Goal: Information Seeking & Learning: Learn about a topic

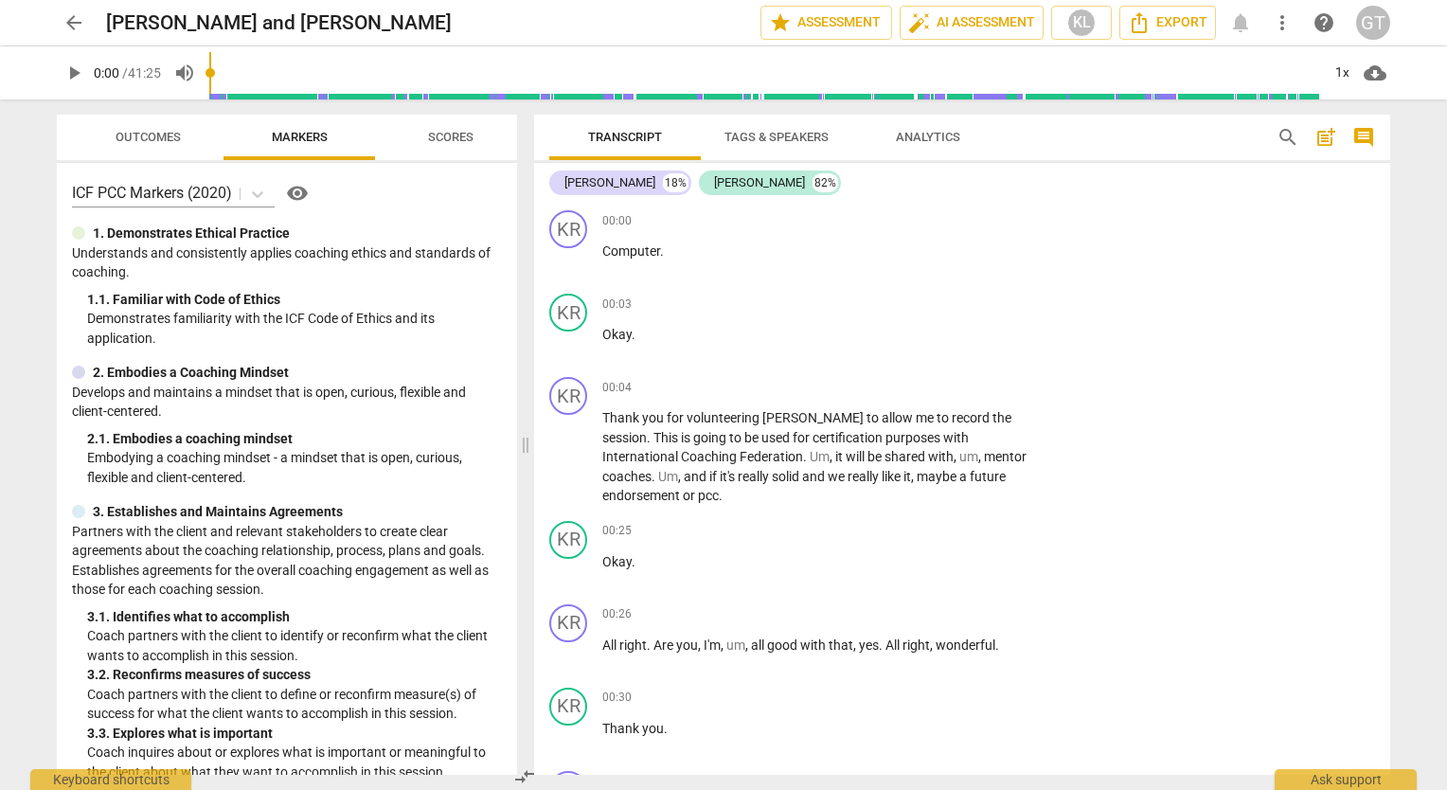
drag, startPoint x: 1390, startPoint y: 216, endPoint x: 1390, endPoint y: 173, distance: 42.6
click at [1390, 173] on div "Transcript Tags & Speakers Analytics search post_add comment [PERSON_NAME] 18% …" at bounding box center [966, 444] width 879 height 690
click at [1263, 472] on div "KR play_arrow pause 00:04 + Add competency keyboard_arrow_right Thank you for v…" at bounding box center [962, 441] width 856 height 144
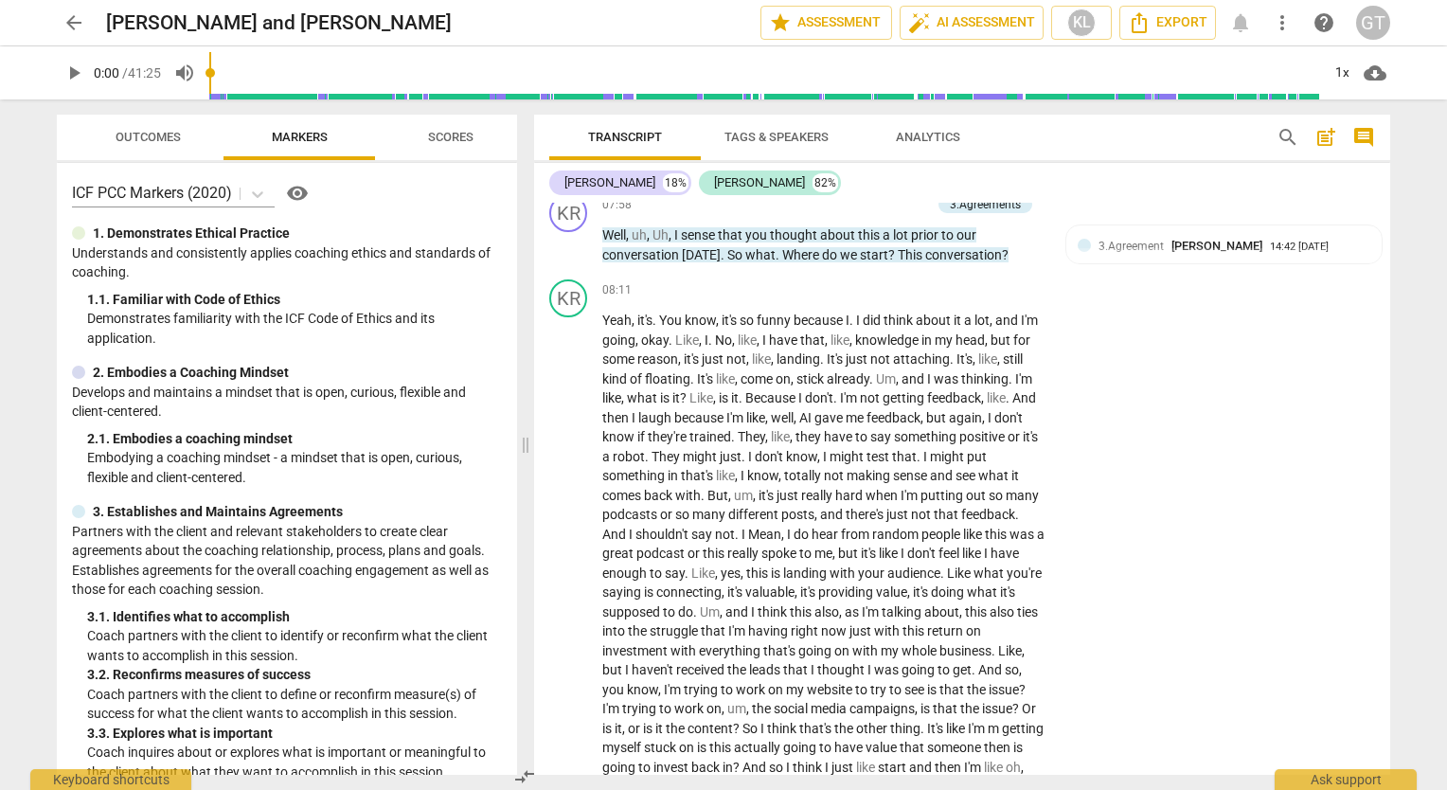
scroll to position [2545, 0]
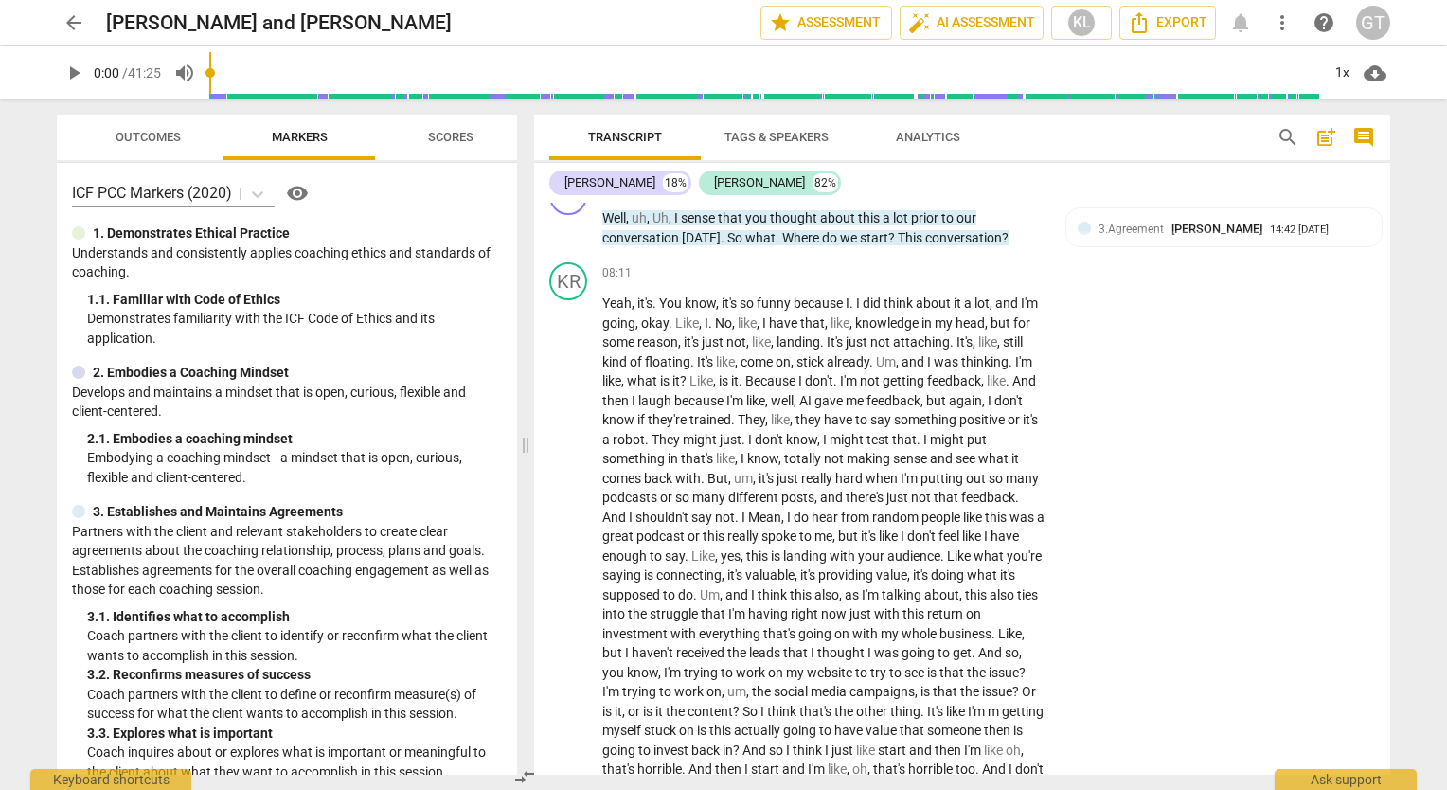
click at [1390, 320] on div "Transcript Tags & Speakers Analytics search post_add comment [PERSON_NAME] 18% …" at bounding box center [966, 444] width 879 height 690
drag, startPoint x: 1383, startPoint y: 328, endPoint x: 1380, endPoint y: 341, distance: 13.6
click at [1380, 341] on div "KR play_arrow pause 08:11 + Add competency keyboard_arrow_right Yeah , it's . Y…" at bounding box center [962, 530] width 856 height 551
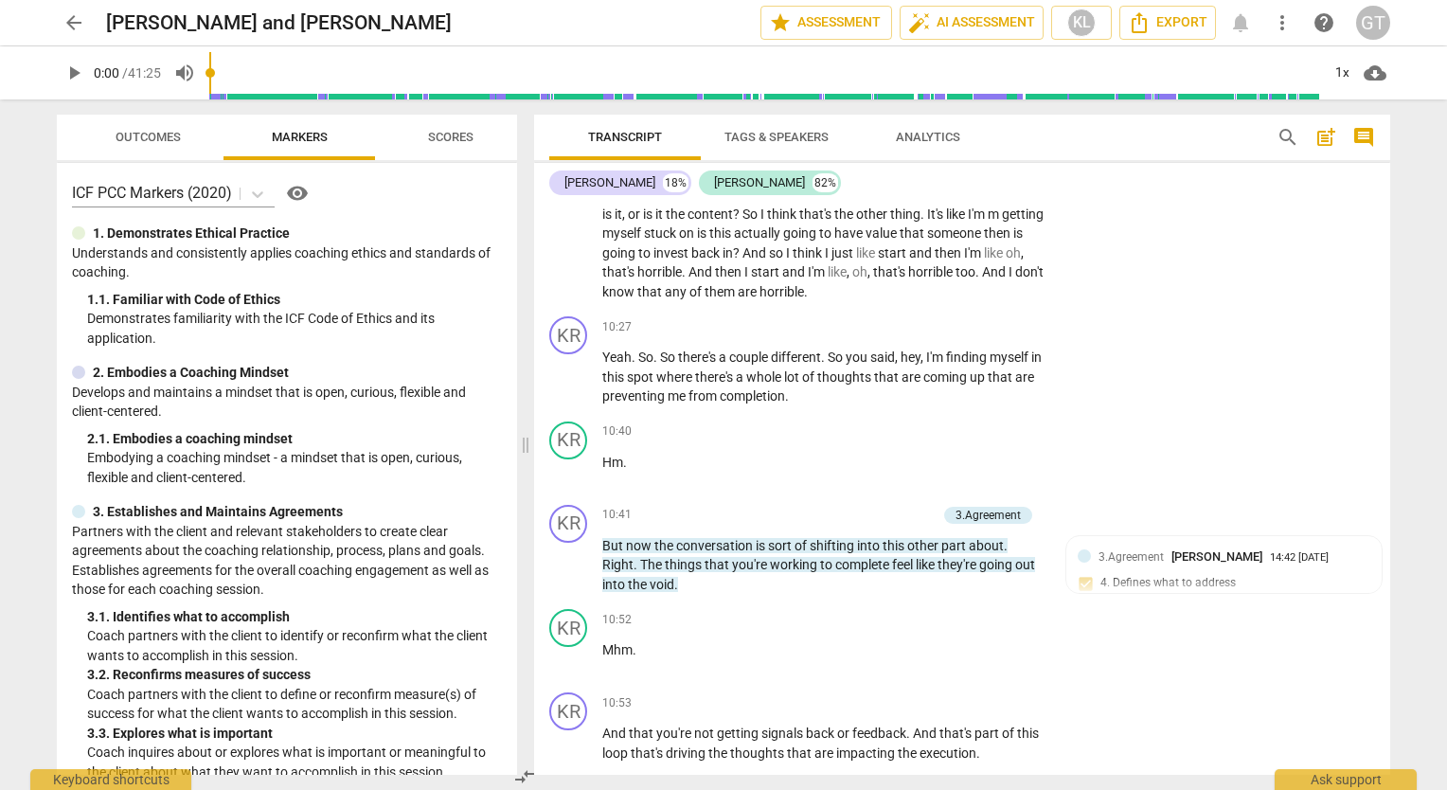
scroll to position [3051, 0]
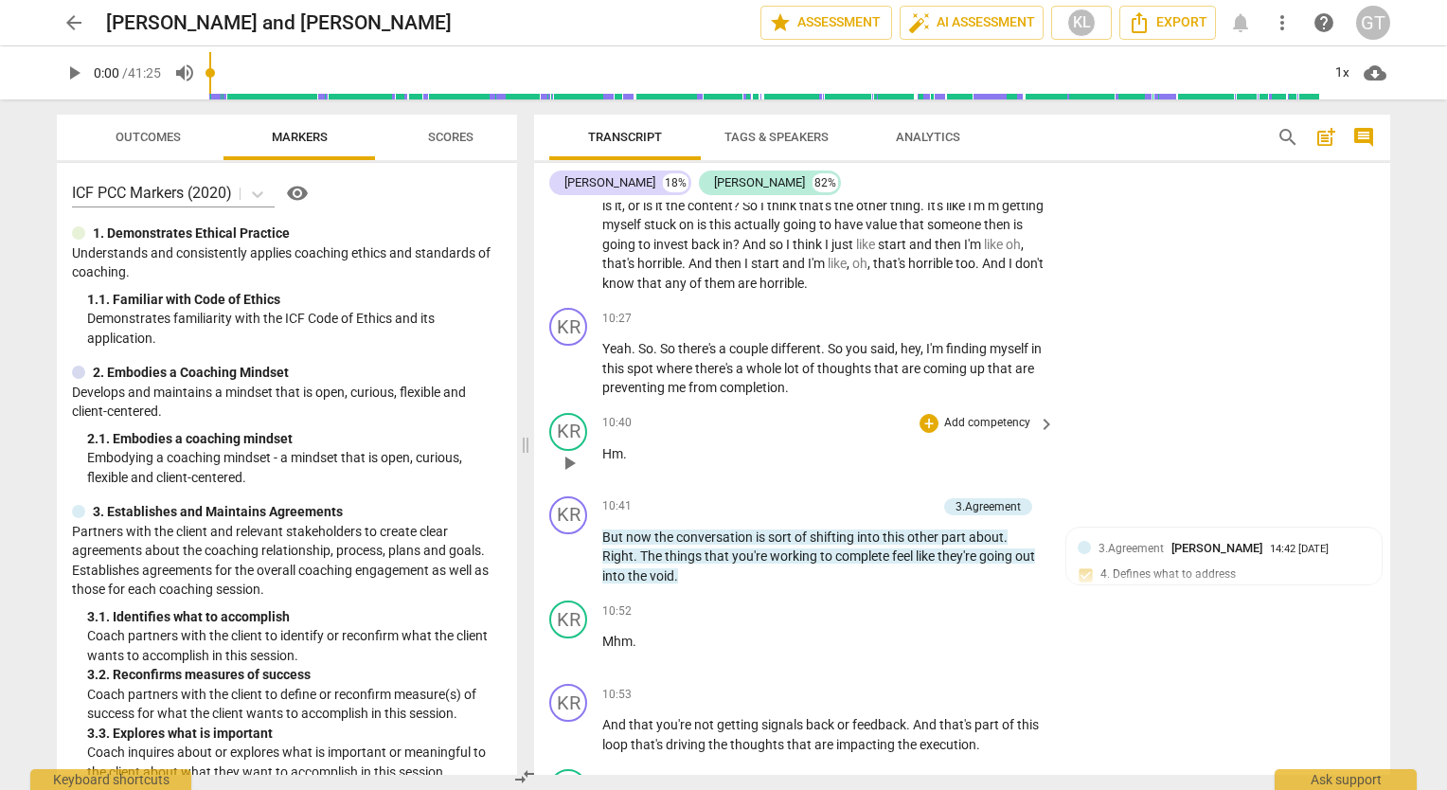
click at [1320, 405] on div "KR play_arrow pause 10:40 + Add competency keyboard_arrow_right Hm ." at bounding box center [962, 446] width 856 height 83
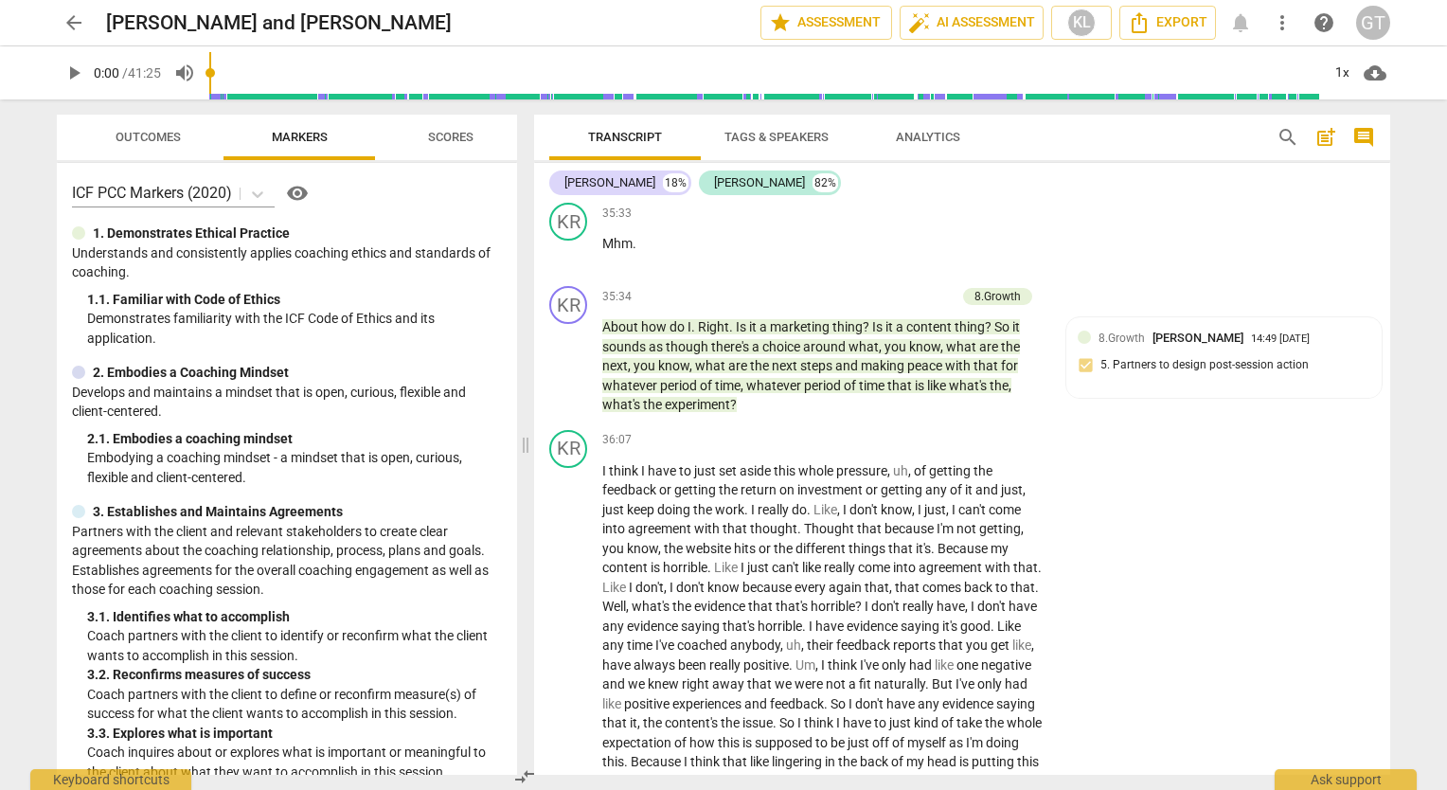
scroll to position [11327, 0]
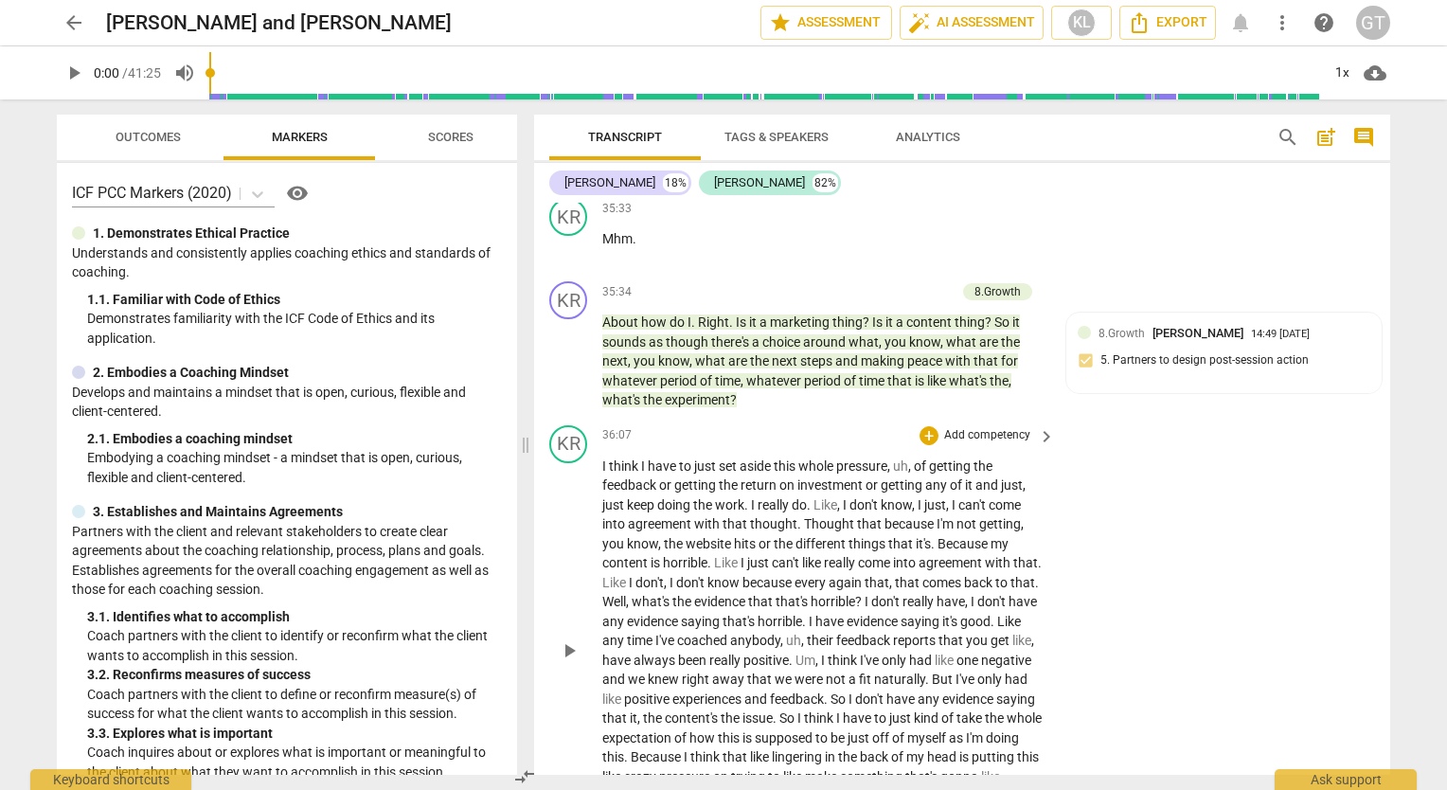
click at [1295, 637] on div "KR play_arrow pause 36:07 + Add competency keyboard_arrow_right I think I have …" at bounding box center [962, 635] width 856 height 435
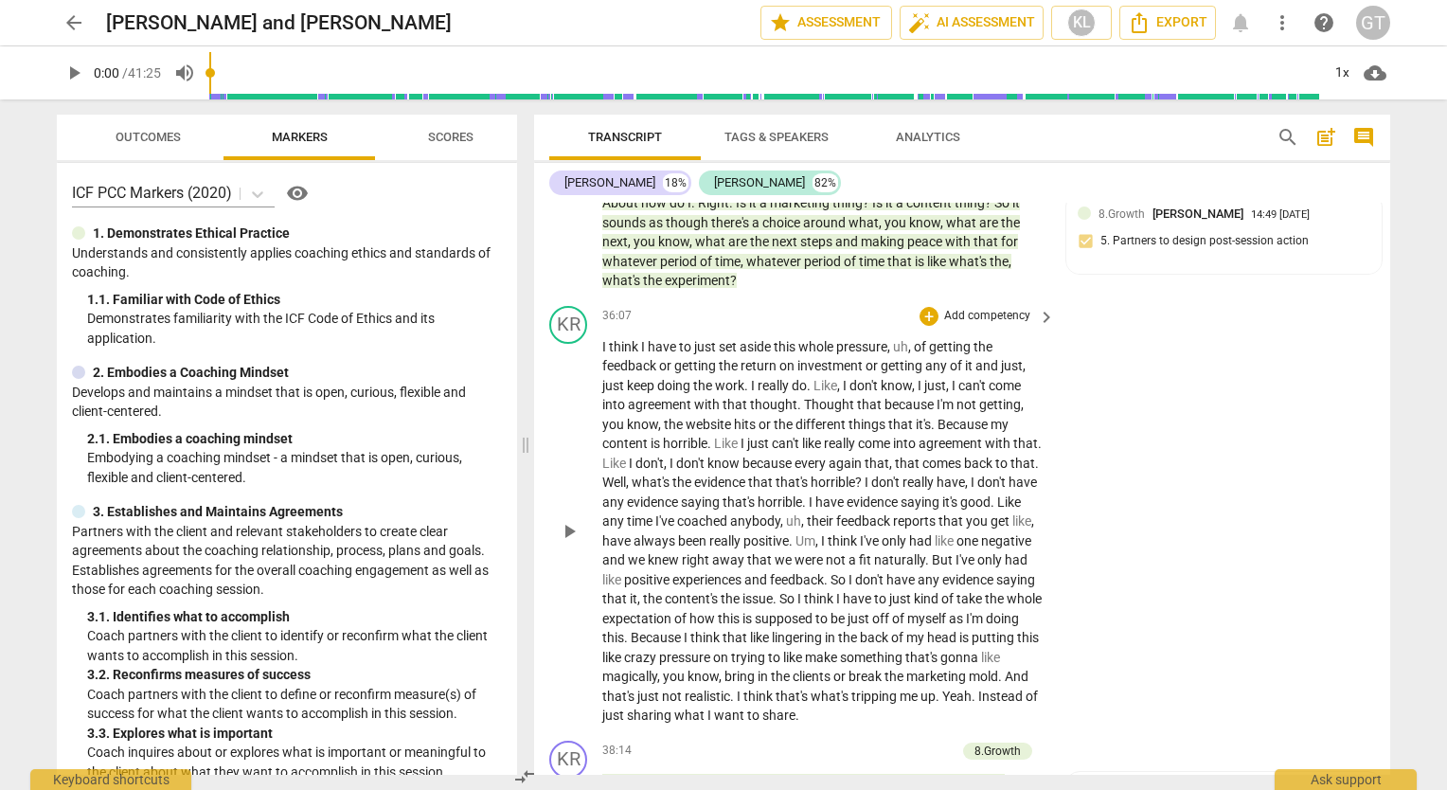
scroll to position [11448, 0]
click at [1249, 592] on div "KR play_arrow pause 36:07 + Add competency keyboard_arrow_right I think I have …" at bounding box center [962, 514] width 856 height 435
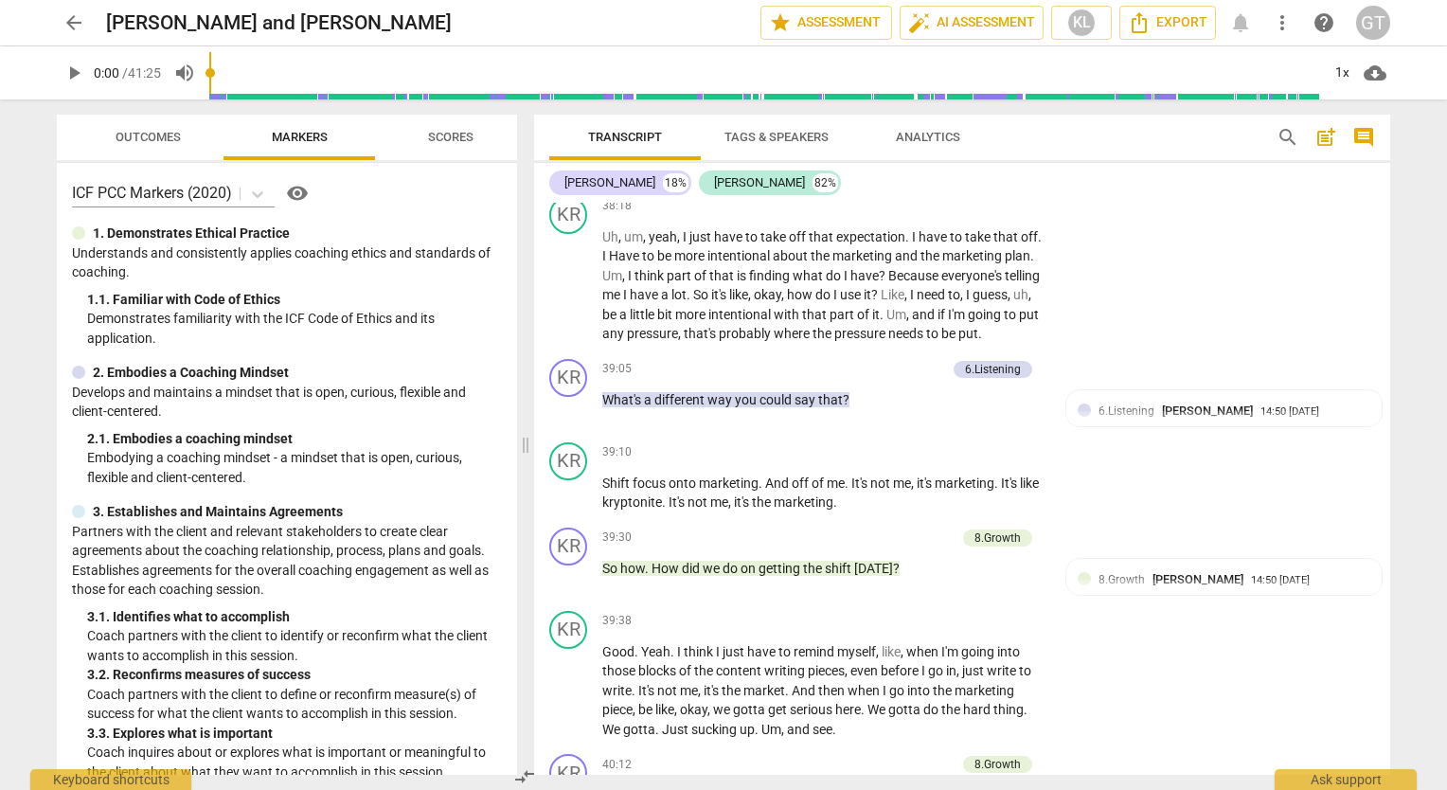
scroll to position [12090, 0]
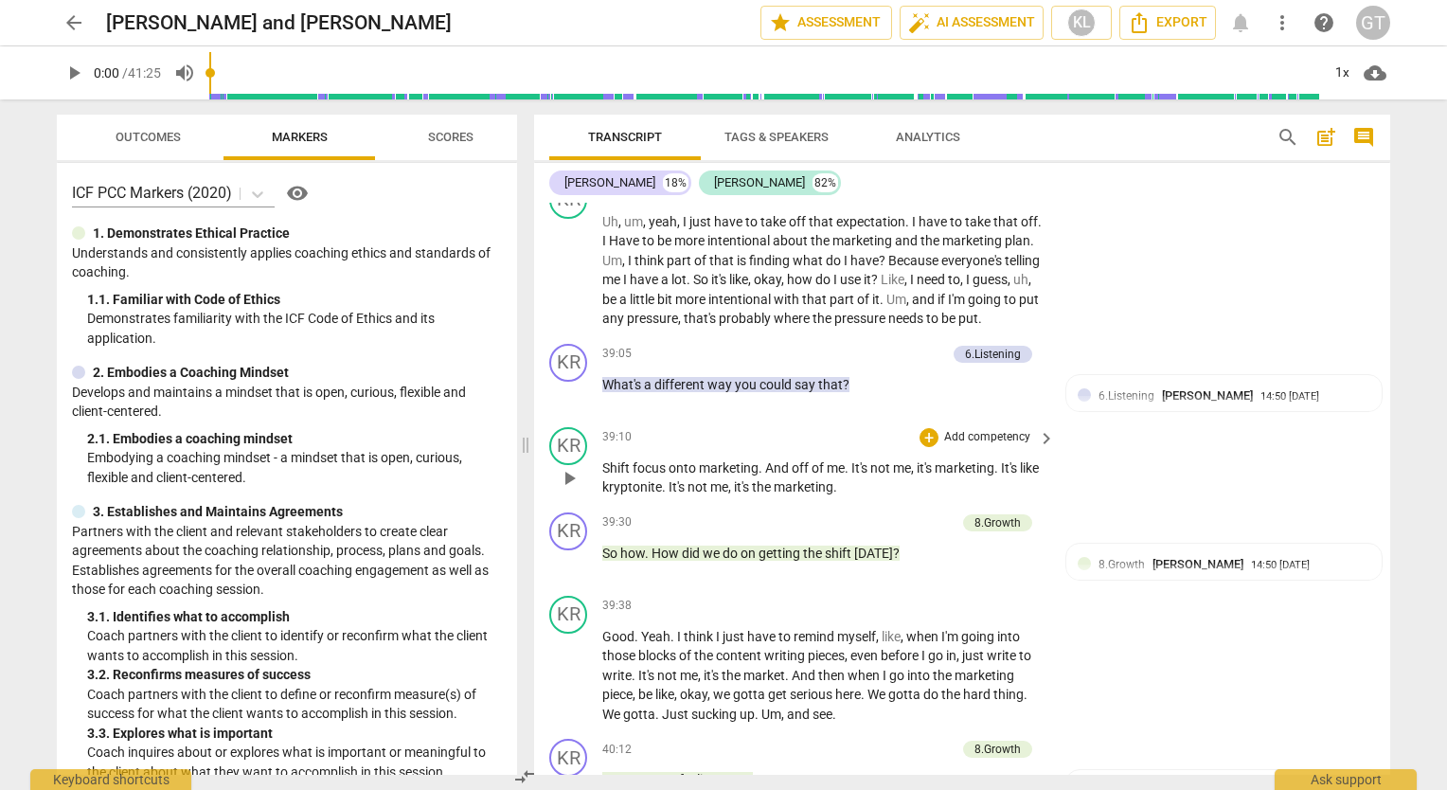
click at [1297, 505] on div "KR play_arrow pause 39:10 + Add competency keyboard_arrow_right Shift focus ont…" at bounding box center [962, 462] width 856 height 85
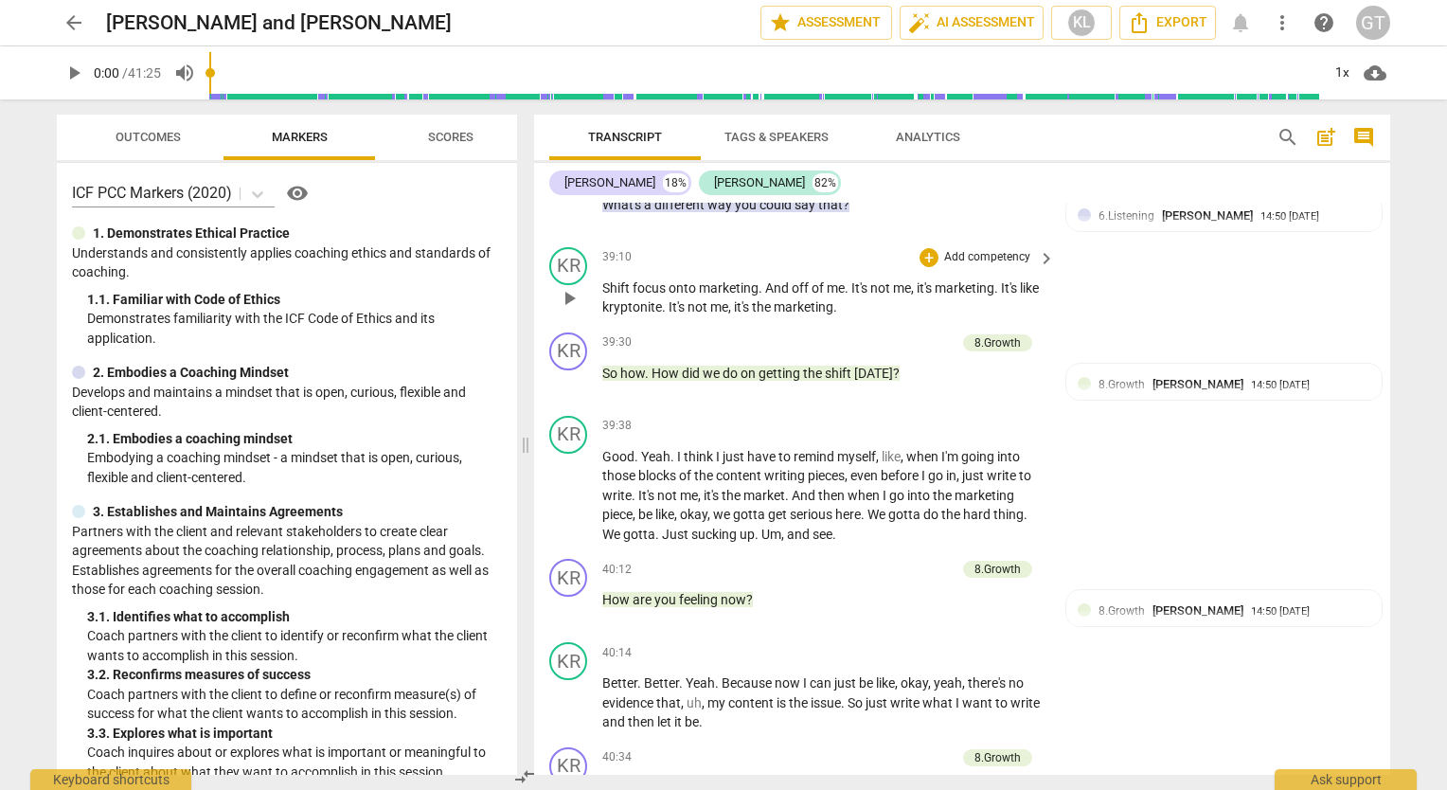
scroll to position [12302, 0]
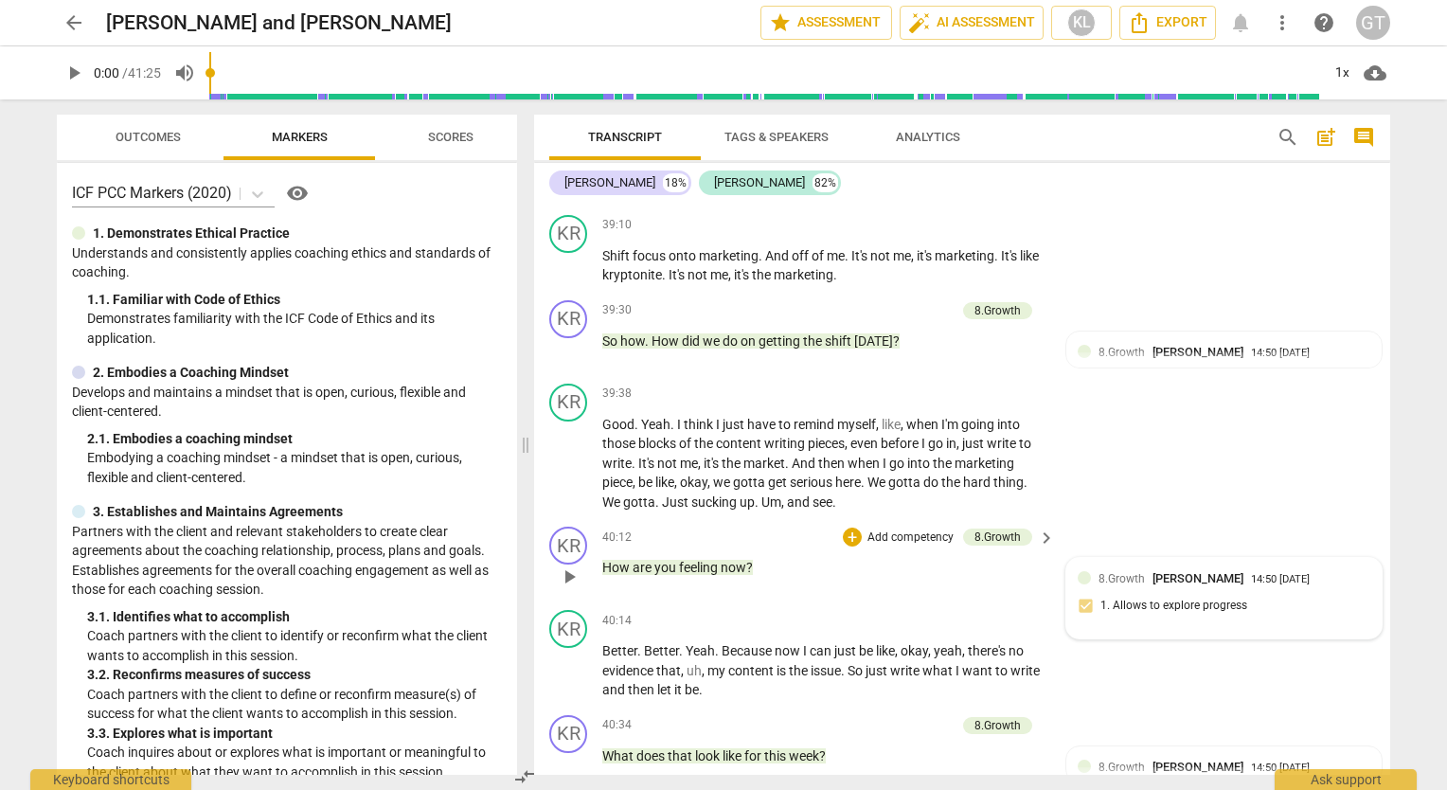
click at [1228, 579] on div "8.Growth [PERSON_NAME] 14:50 [DATE] 1. Allows to explore progress" at bounding box center [1224, 598] width 315 height 81
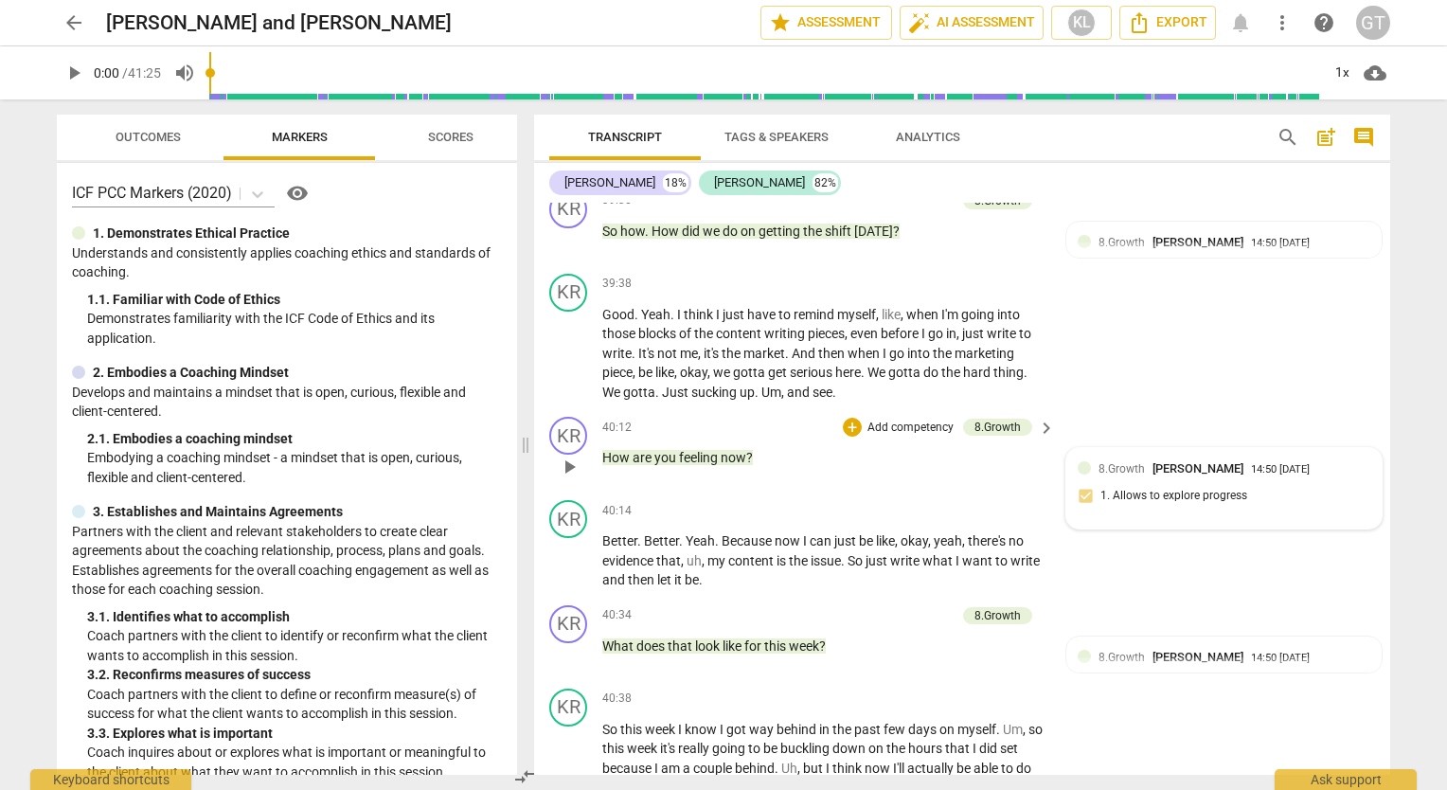
scroll to position [12424, 0]
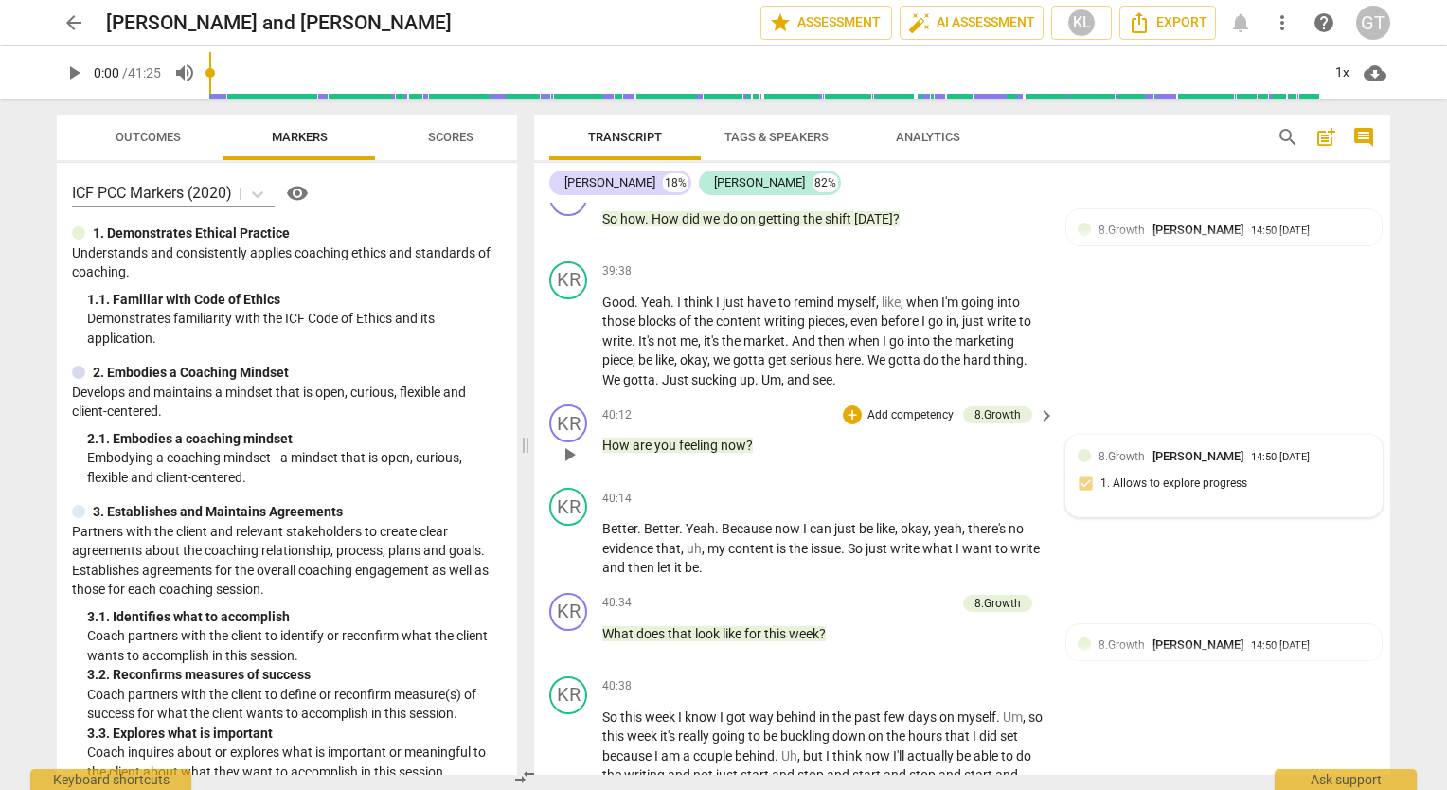
click at [934, 612] on p "Add competency" at bounding box center [911, 603] width 90 height 17
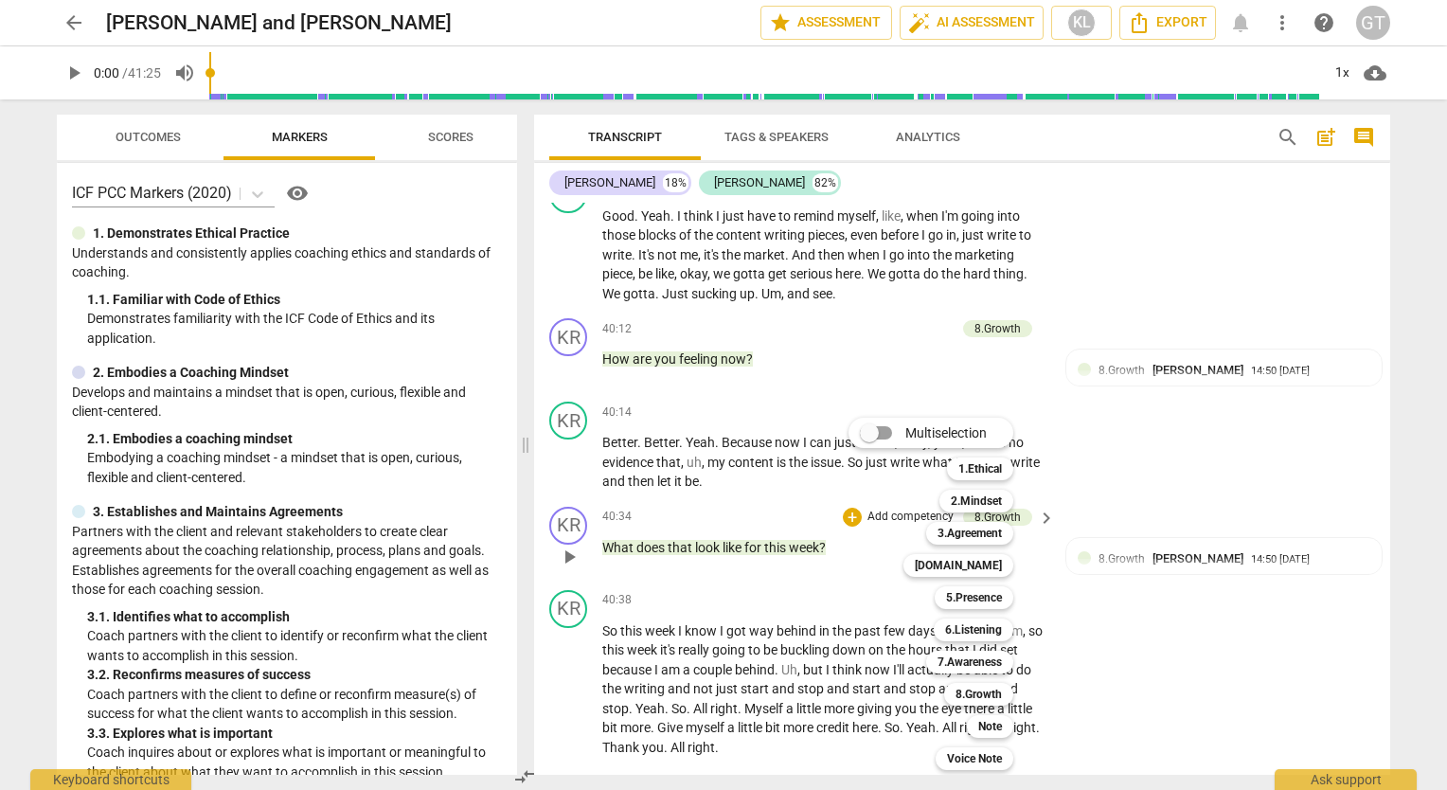
scroll to position [12589, 0]
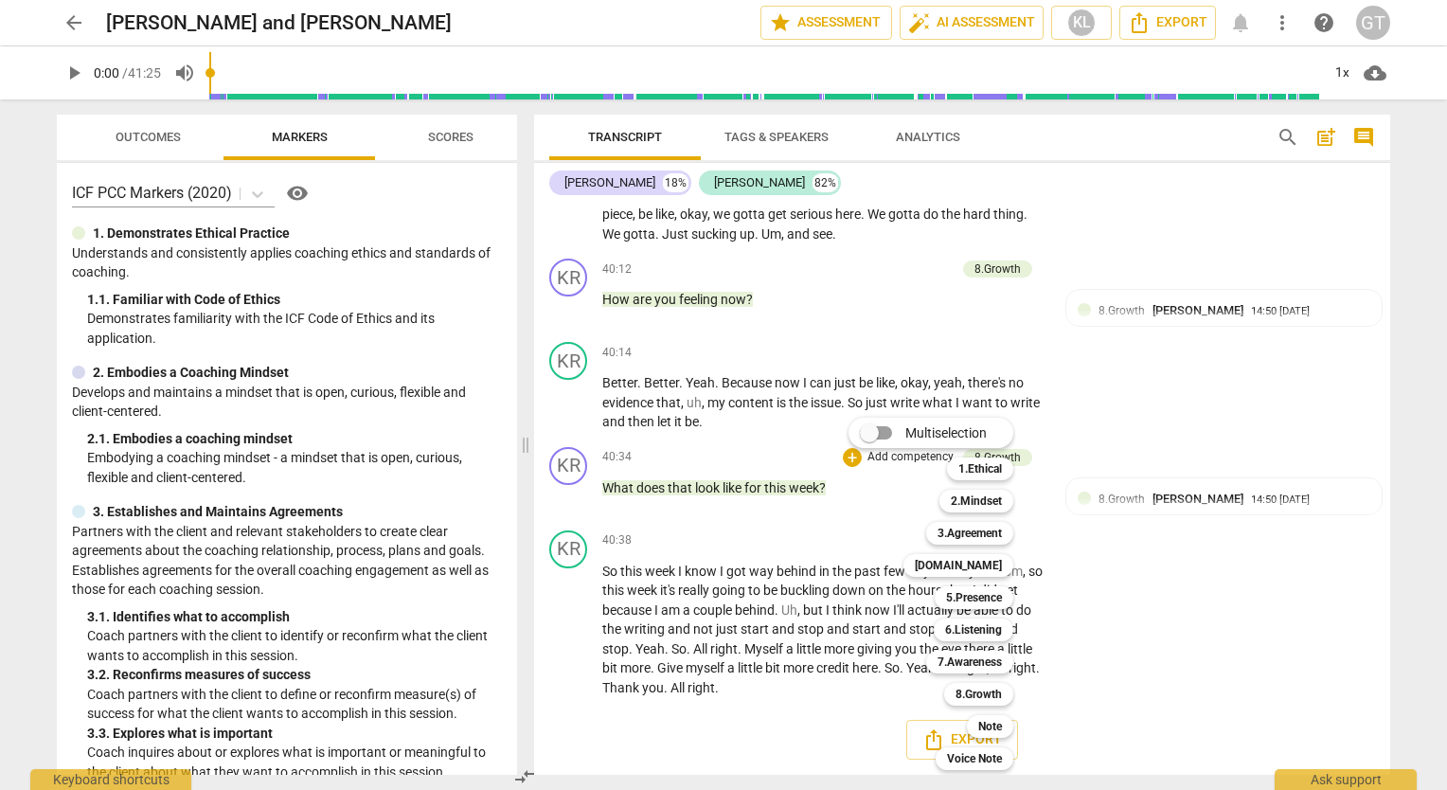
click at [1216, 626] on div at bounding box center [723, 395] width 1447 height 790
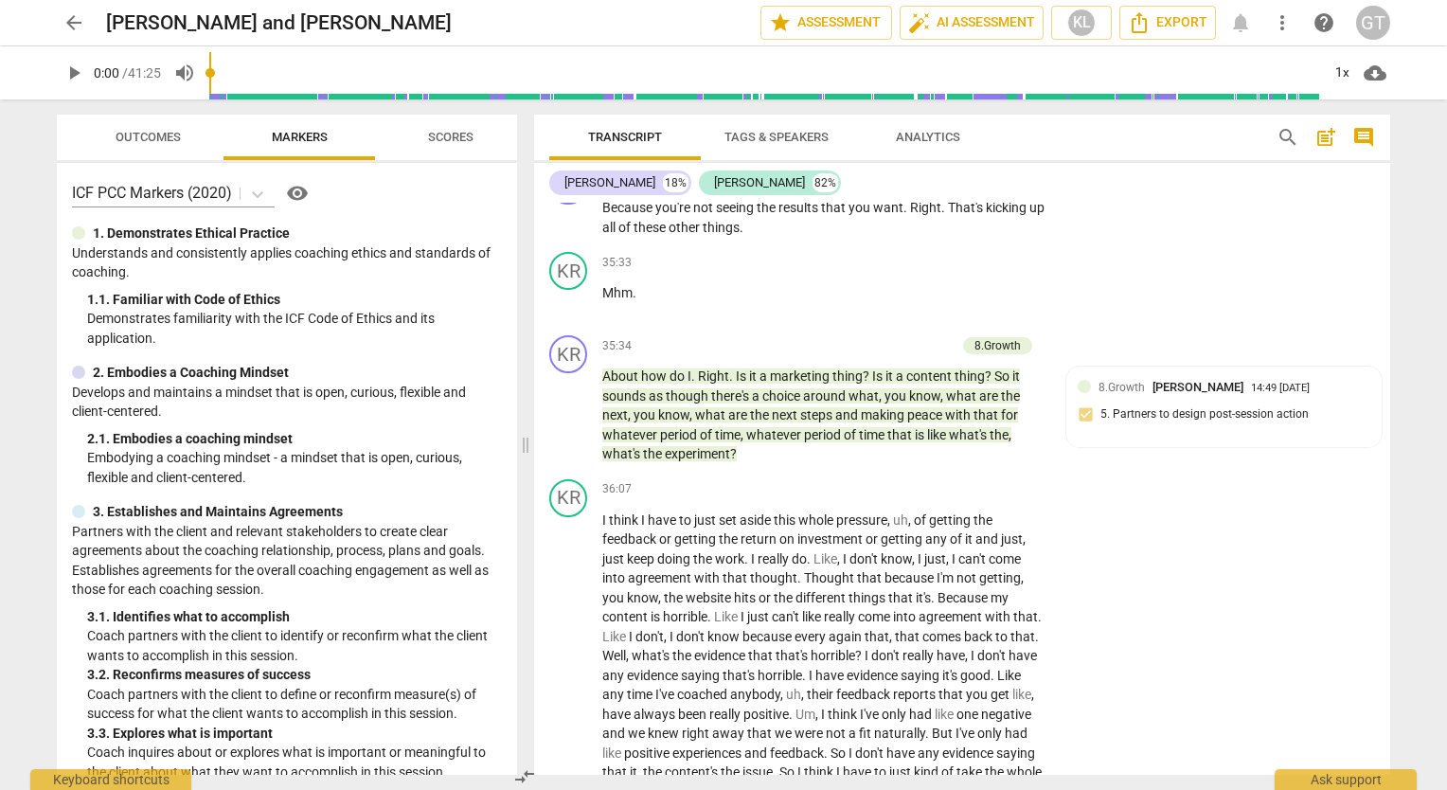
scroll to position [11272, 0]
click at [1241, 278] on div "KR play_arrow pause 35:33 + Add competency keyboard_arrow_right Mhm ." at bounding box center [962, 286] width 856 height 83
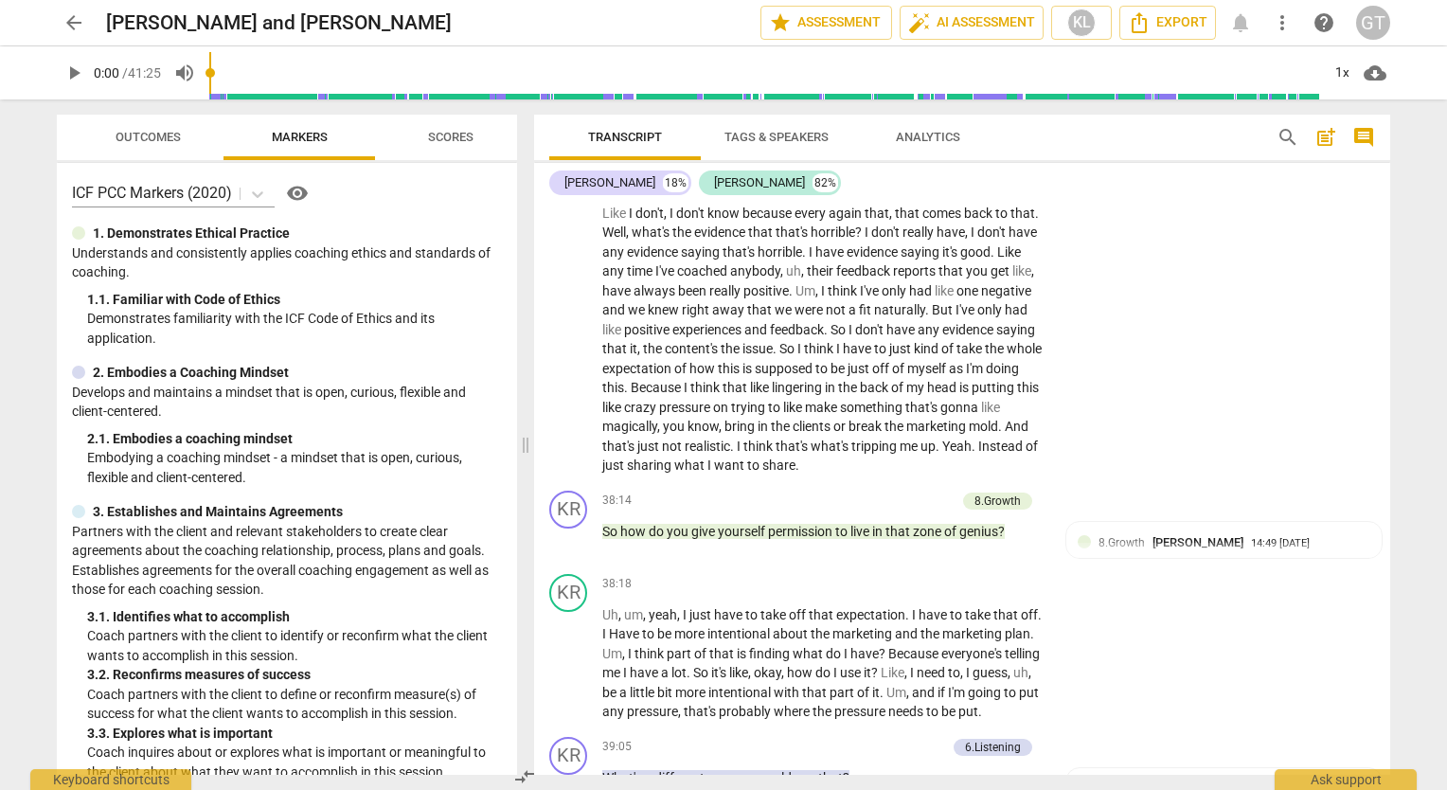
scroll to position [11701, 0]
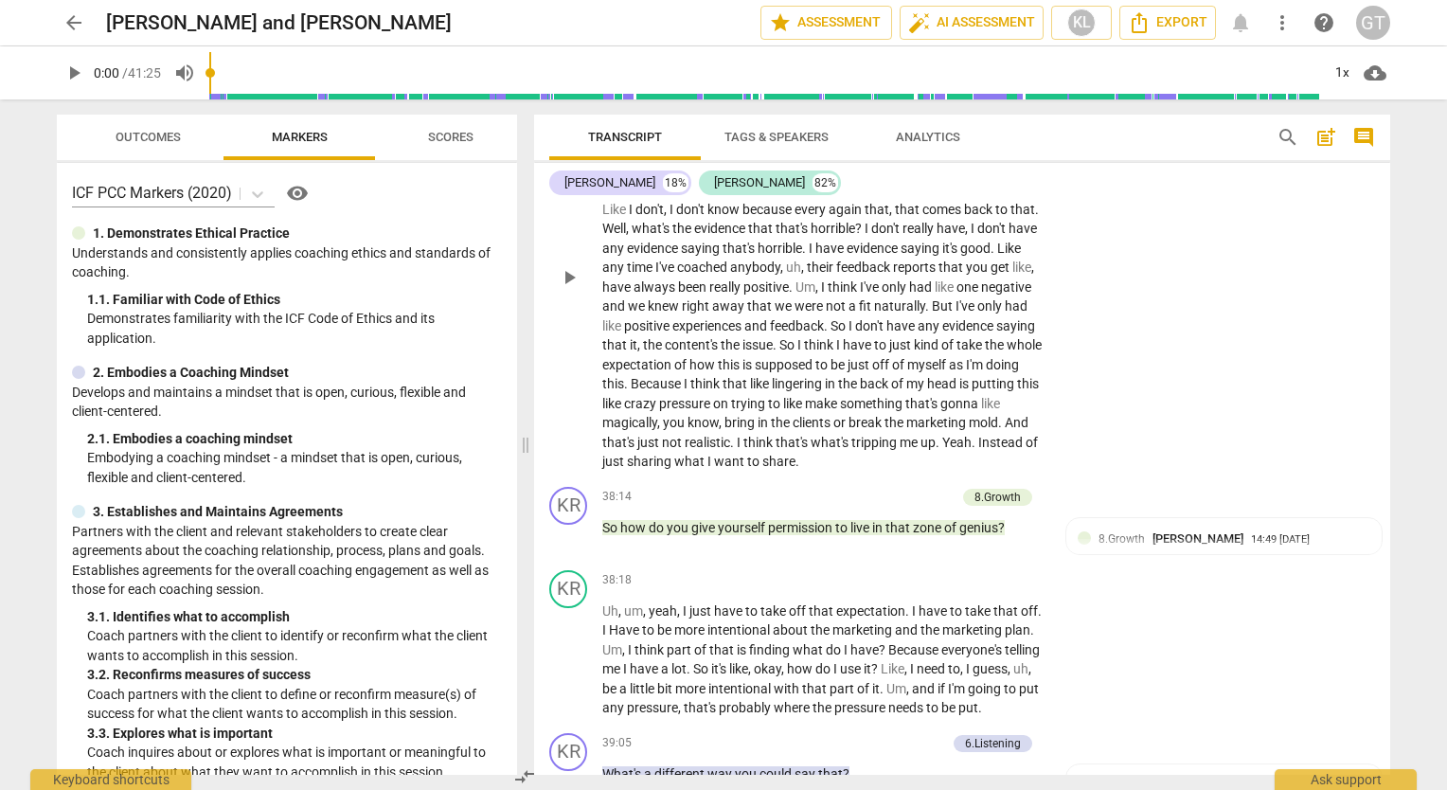
click at [1279, 285] on div "KR play_arrow pause 36:07 + Add competency keyboard_arrow_right I think I have …" at bounding box center [962, 262] width 856 height 435
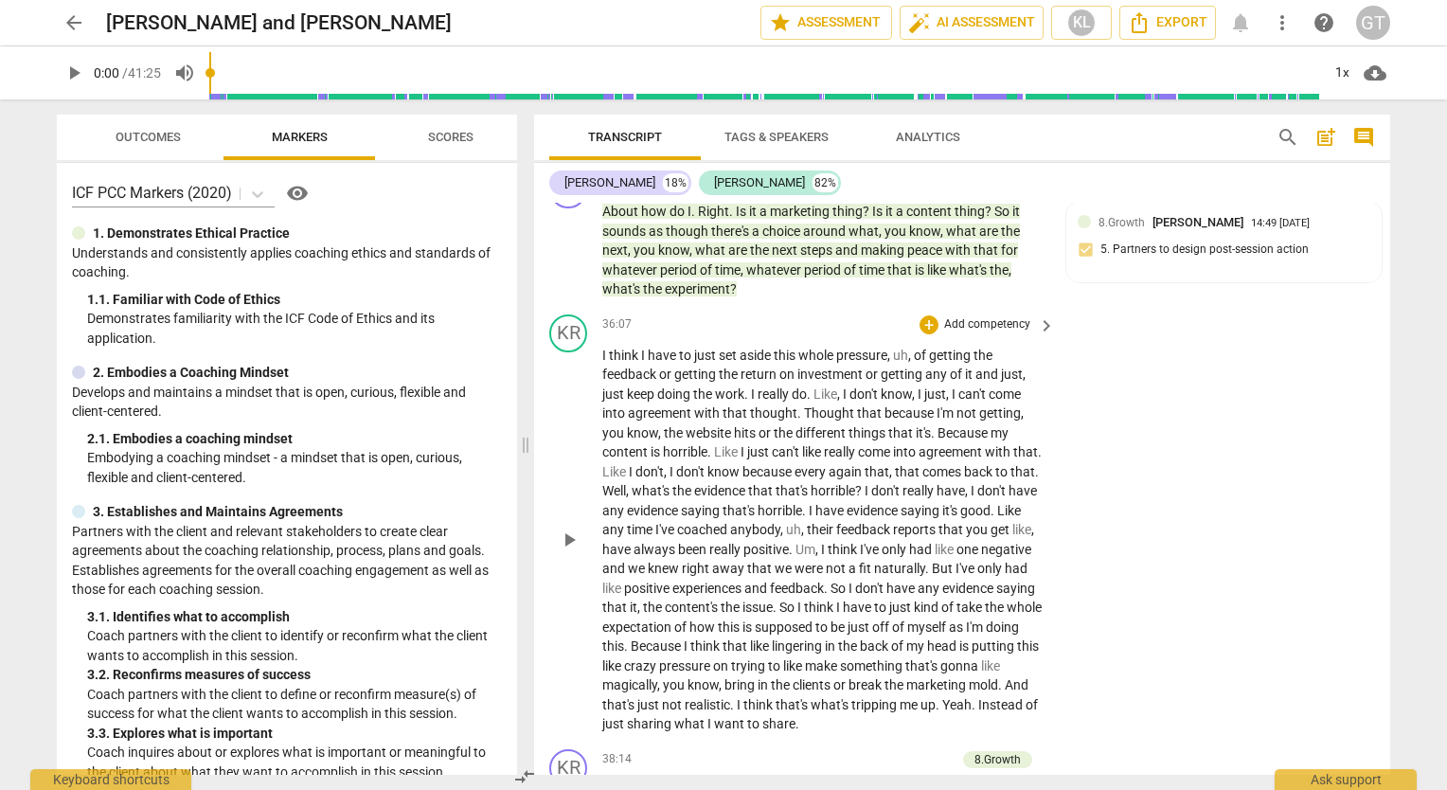
scroll to position [11437, 0]
